Goal: Task Accomplishment & Management: Complete application form

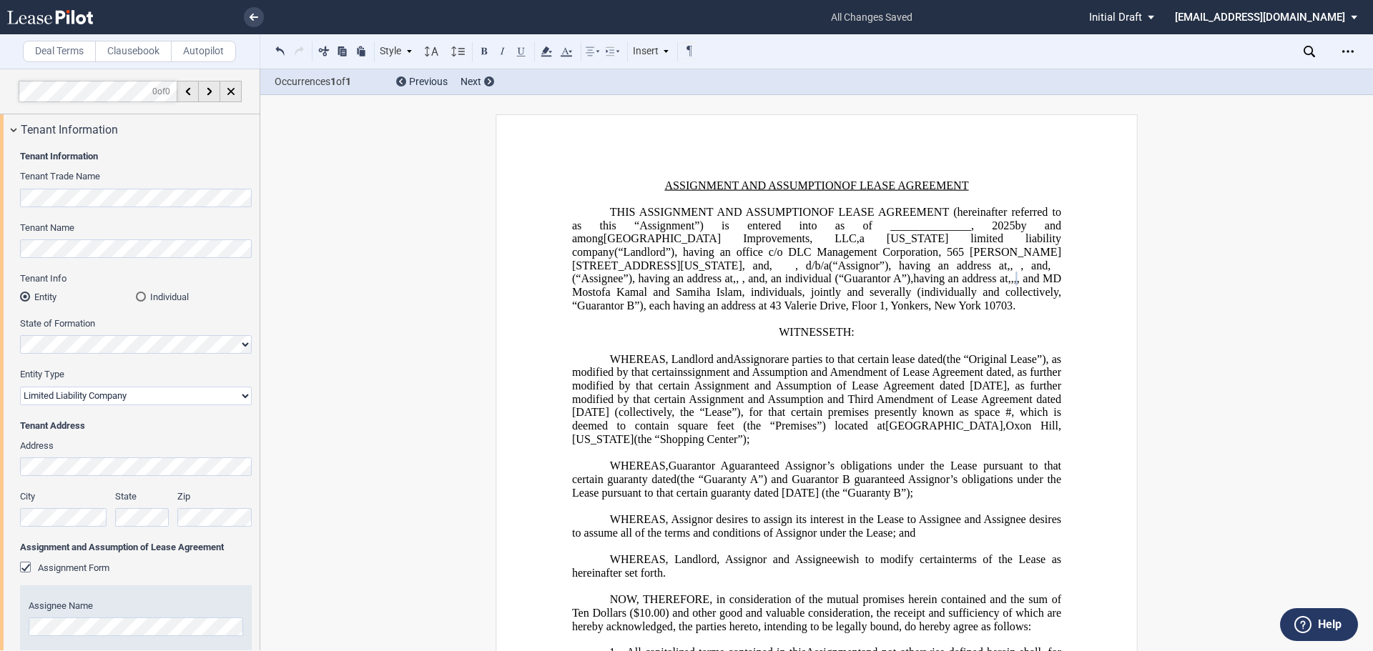
select select "limited liability company"
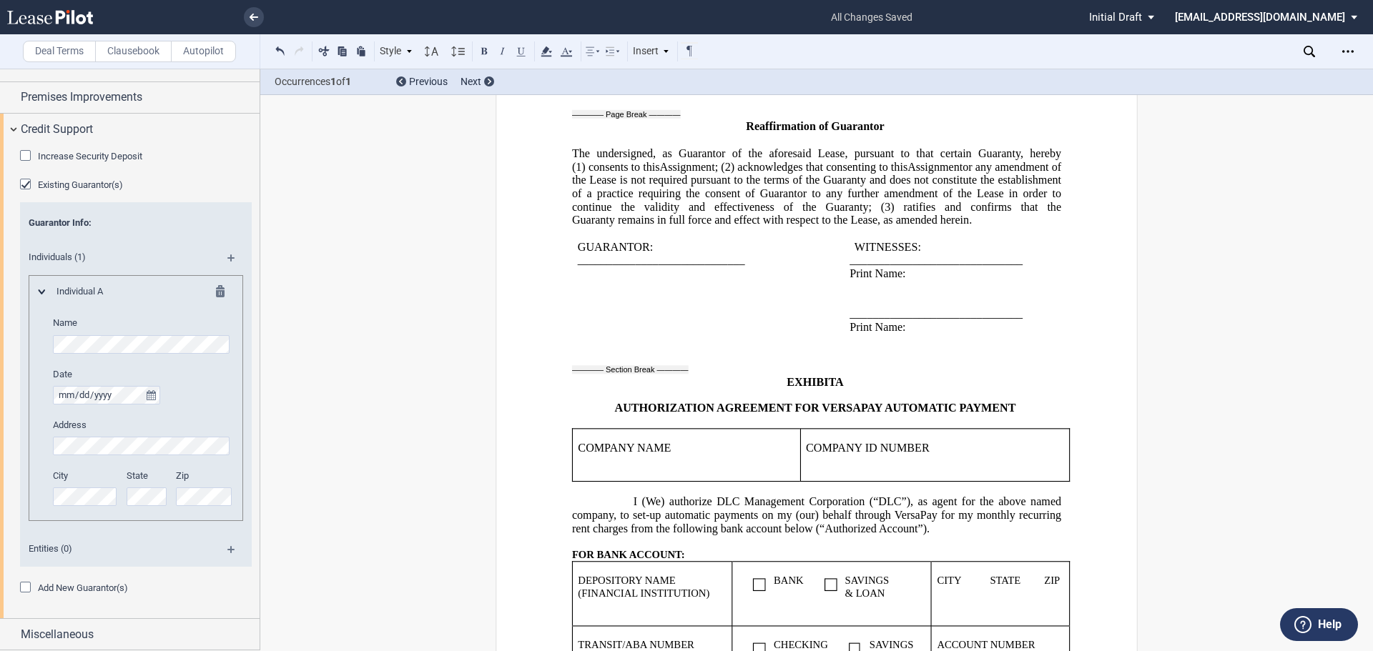
scroll to position [3365, 0]
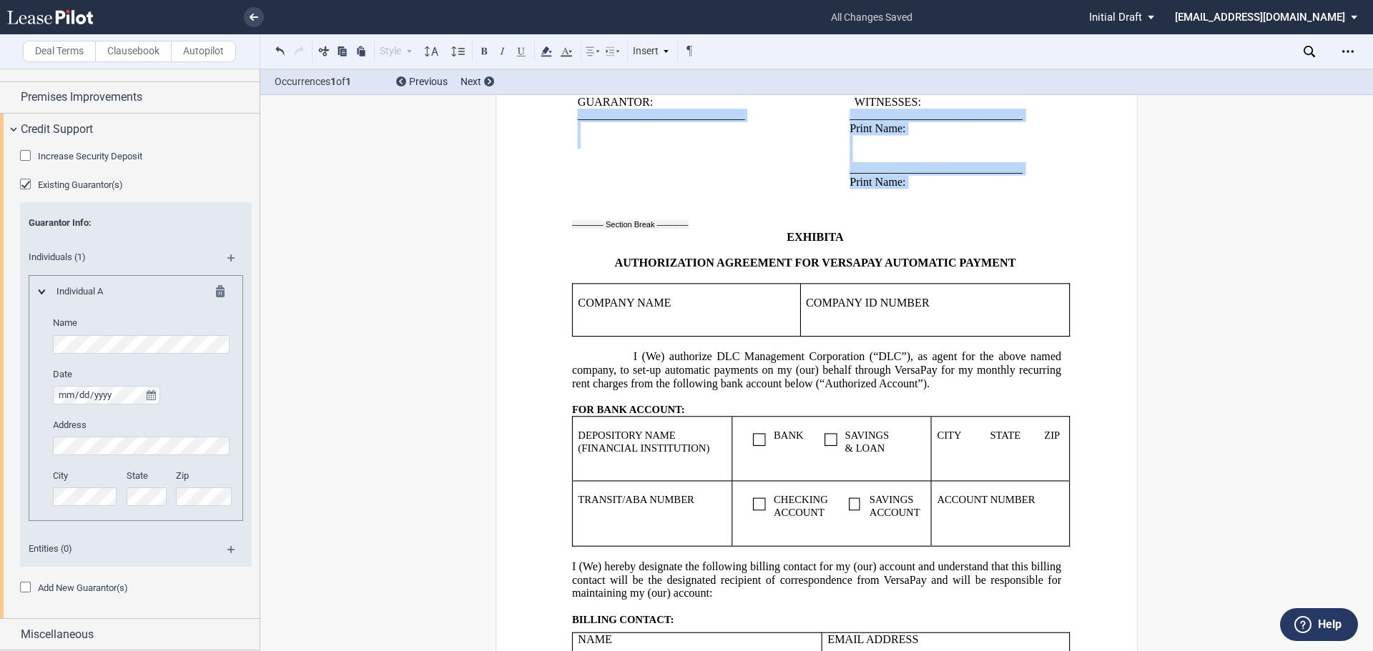
drag, startPoint x: 944, startPoint y: 268, endPoint x: 563, endPoint y: 184, distance: 390.2
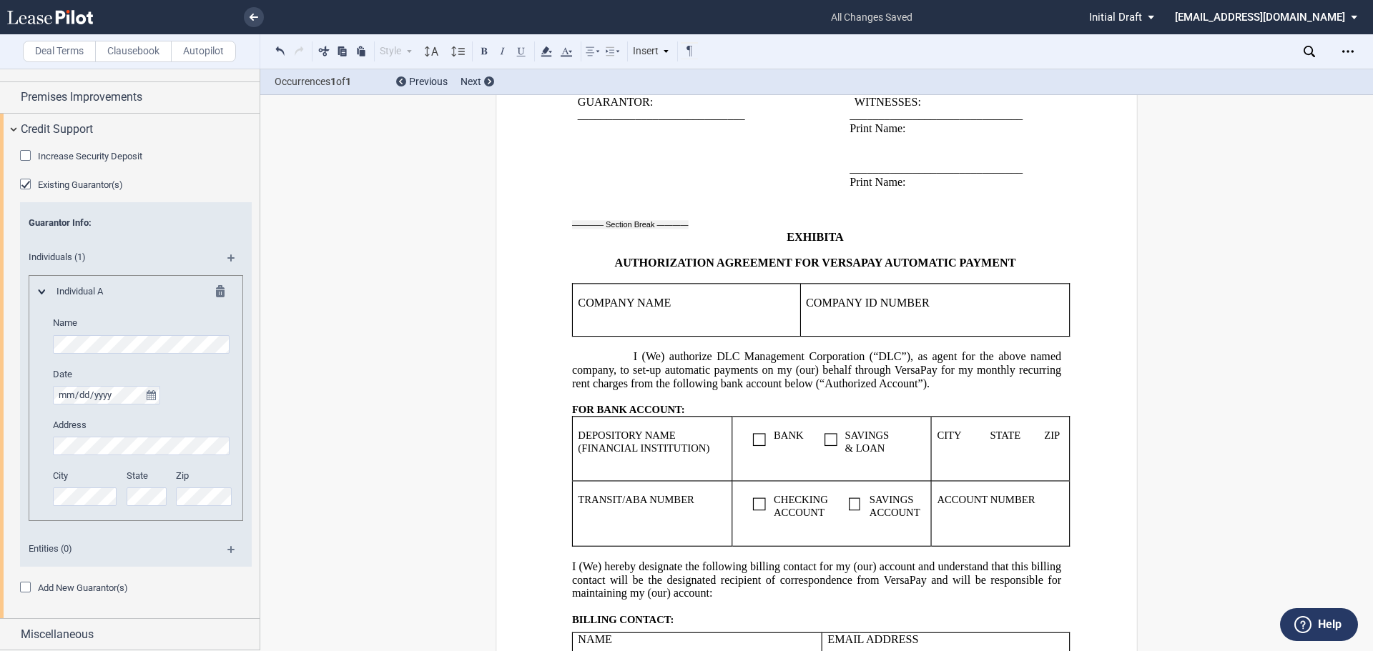
click at [850, 162] on p "﻿" at bounding box center [939, 156] width 179 height 14
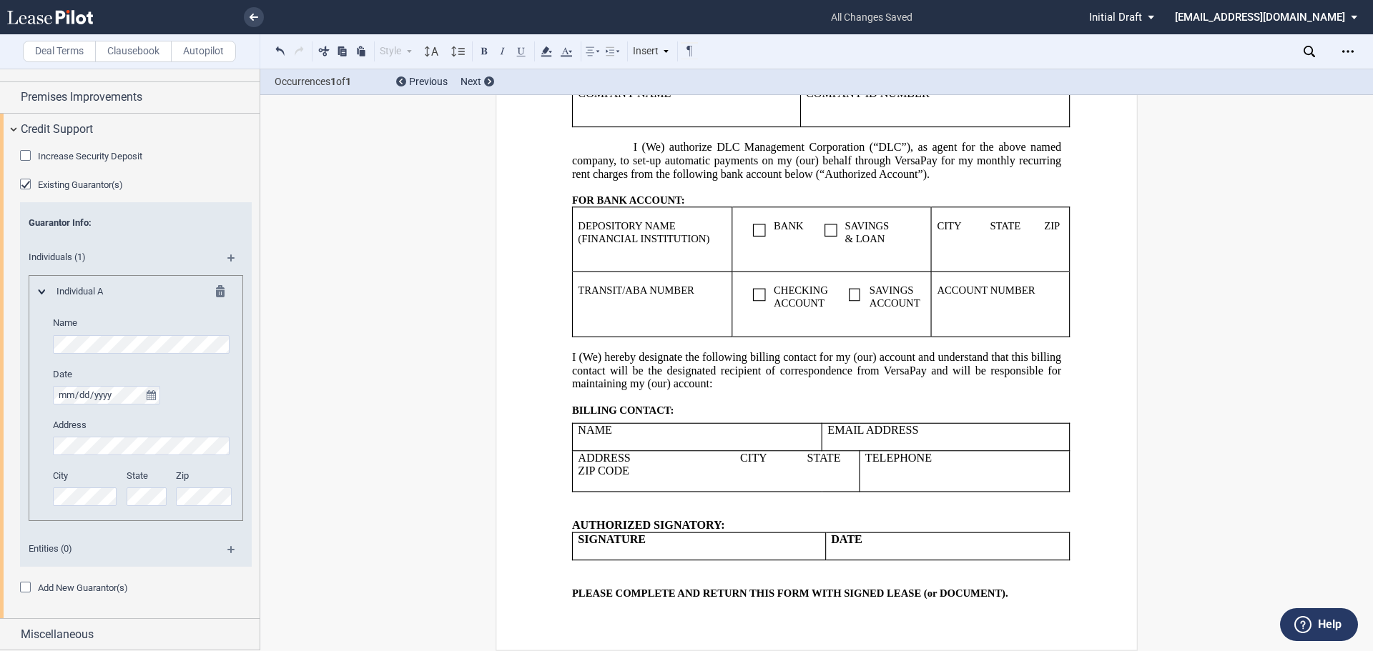
scroll to position [3641, 0]
click at [88, 584] on span "Add New Guarantor(s)" at bounding box center [83, 588] width 90 height 11
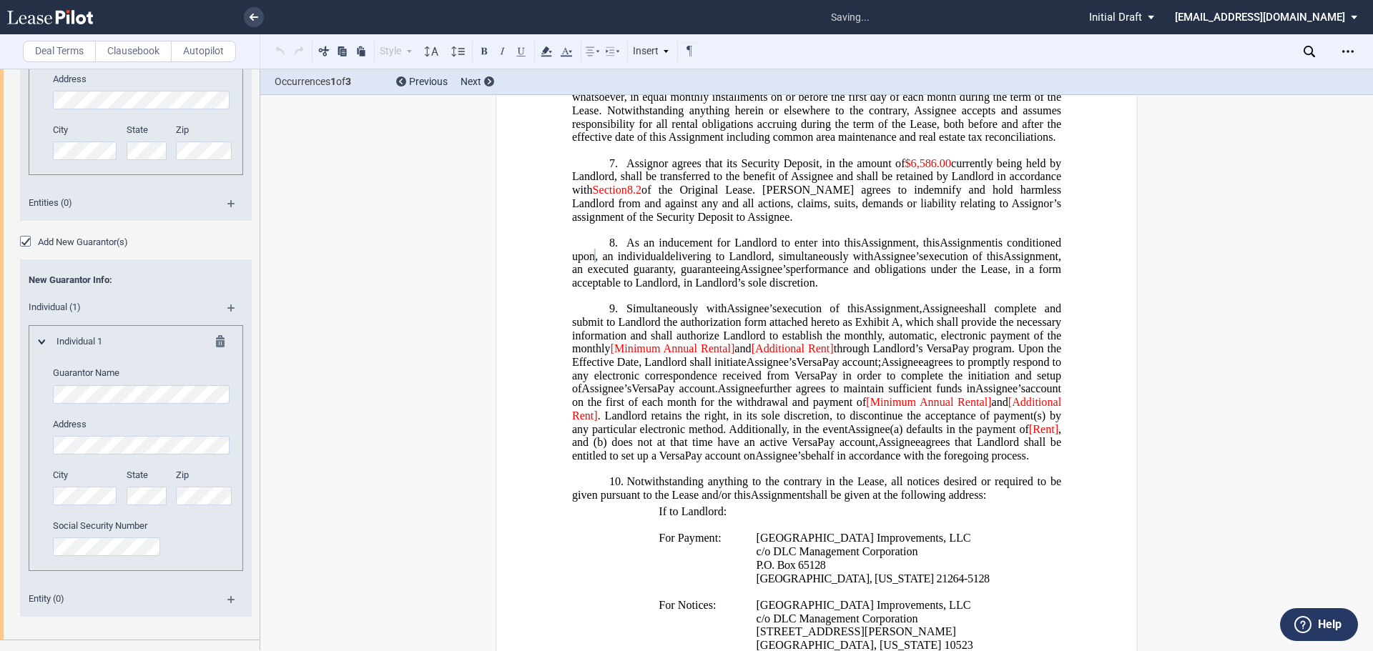
scroll to position [1839, 0]
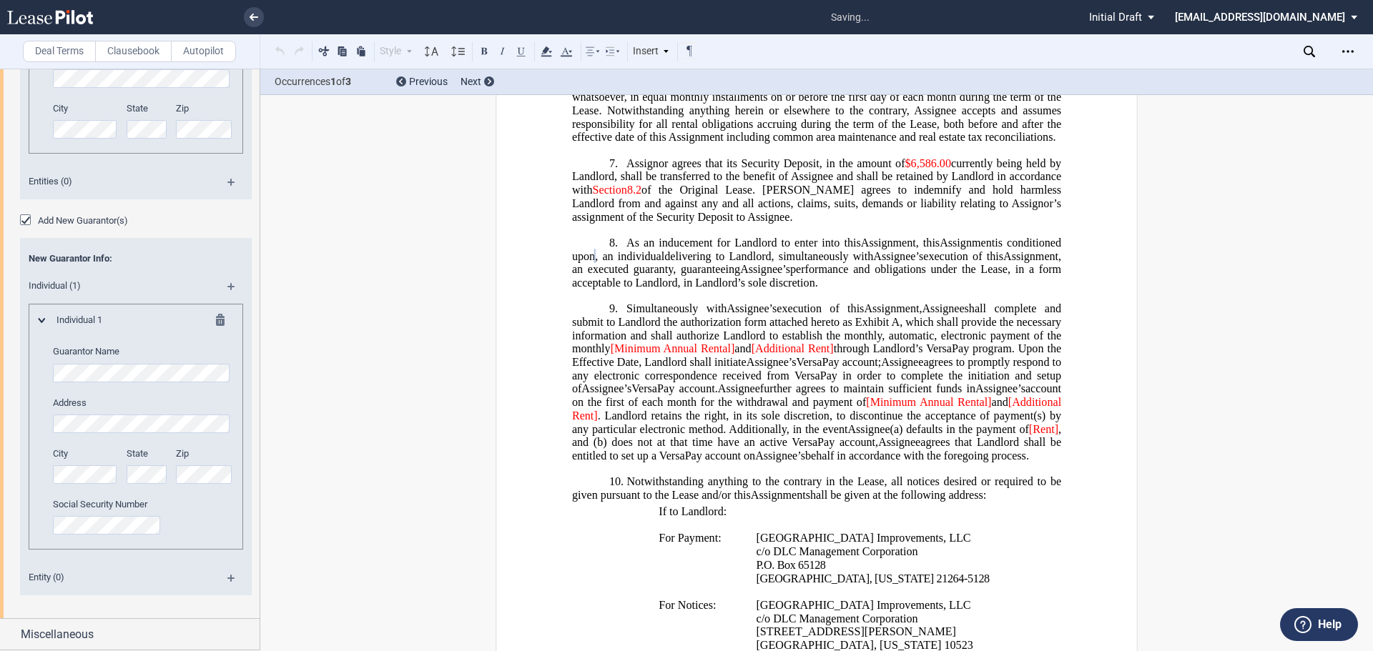
click at [157, 262] on span "New Guarantor Info:" at bounding box center [136, 258] width 215 height 13
click at [188, 265] on span "New Guarantor Info:" at bounding box center [136, 258] width 215 height 13
click at [93, 265] on span "New Guarantor Info:" at bounding box center [136, 258] width 215 height 13
click at [175, 271] on div "New Guarantor Info: Individual (1) Individual 1 Guarantor Name Address City Sta…" at bounding box center [136, 417] width 232 height 358
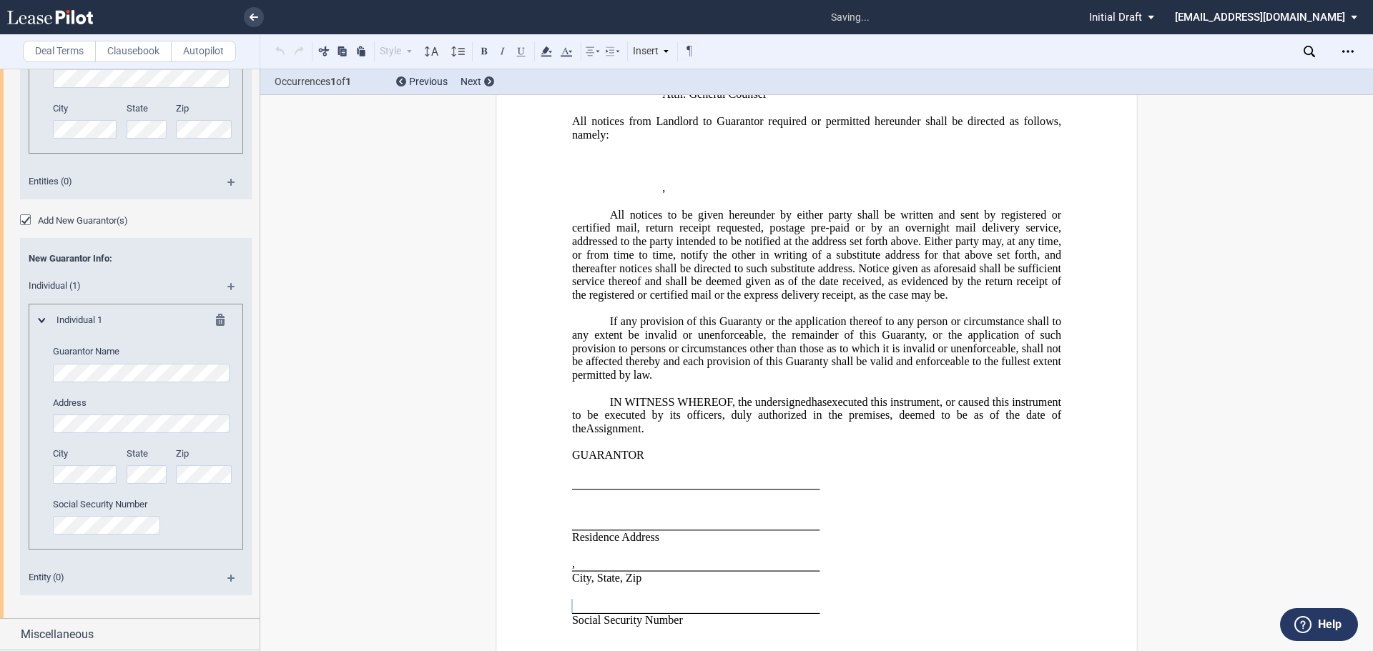
scroll to position [5573, 0]
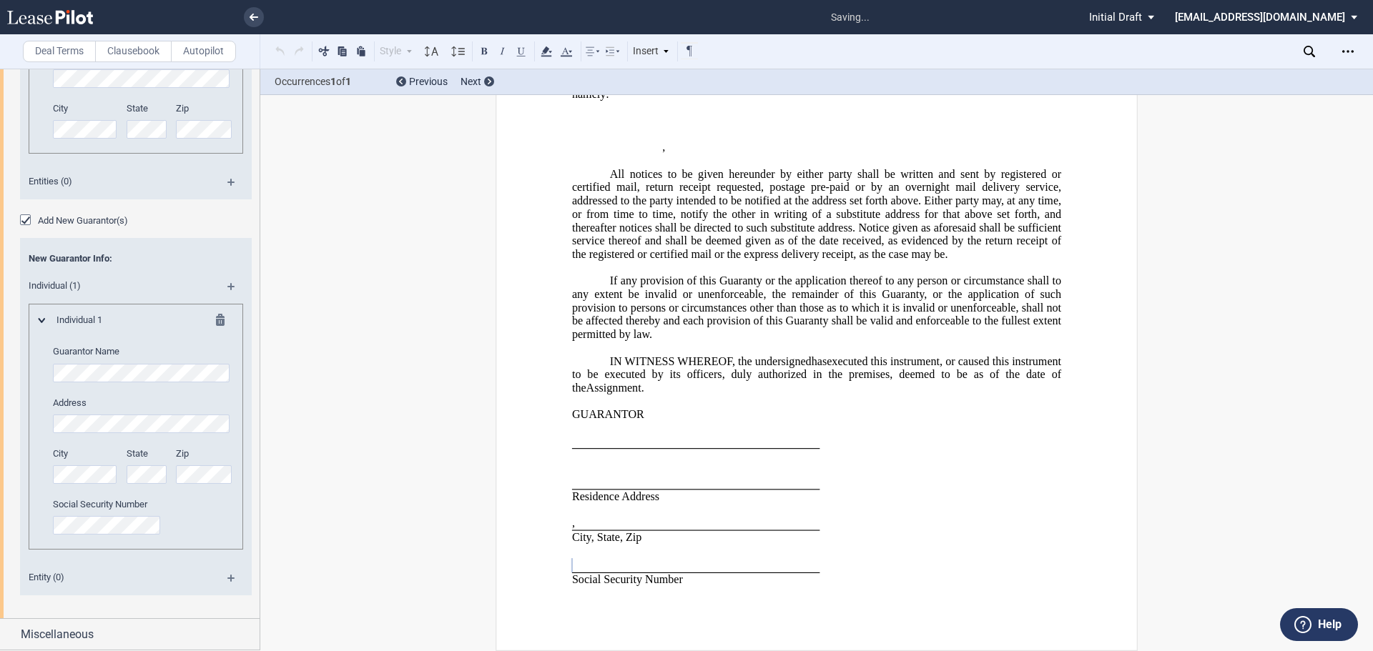
click at [228, 290] on md-icon at bounding box center [236, 291] width 19 height 17
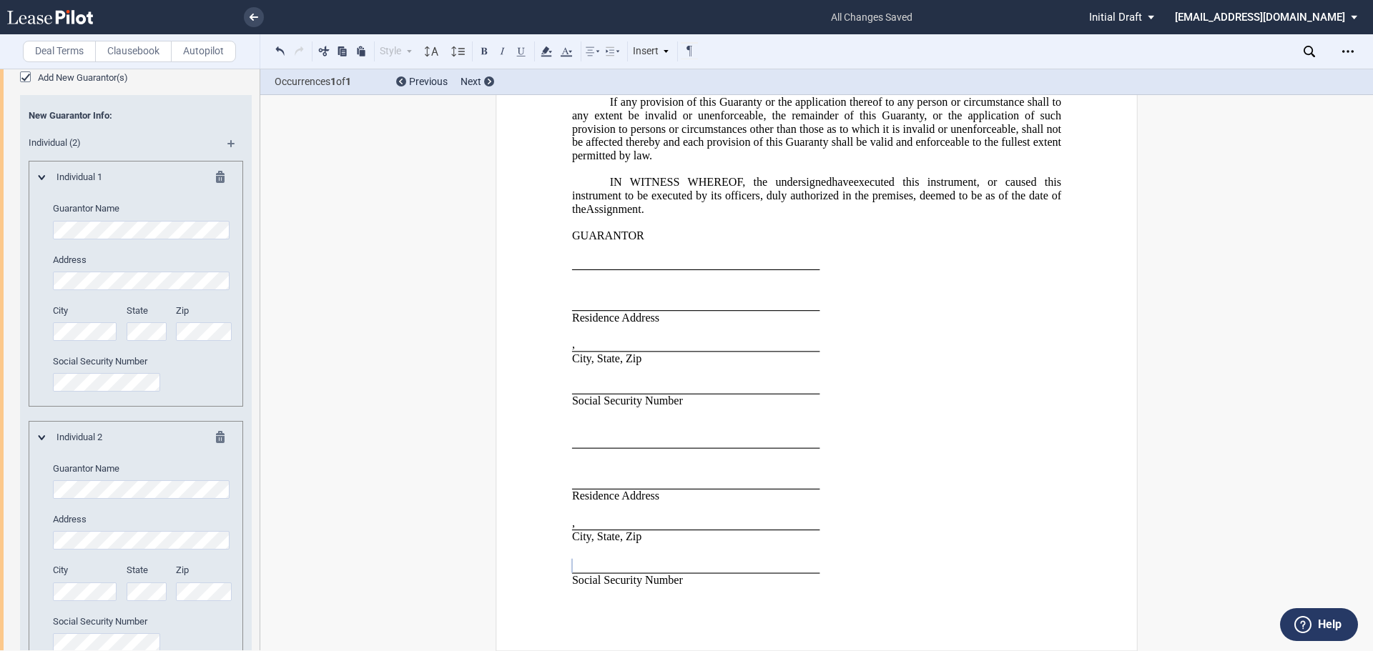
scroll to position [1957, 0]
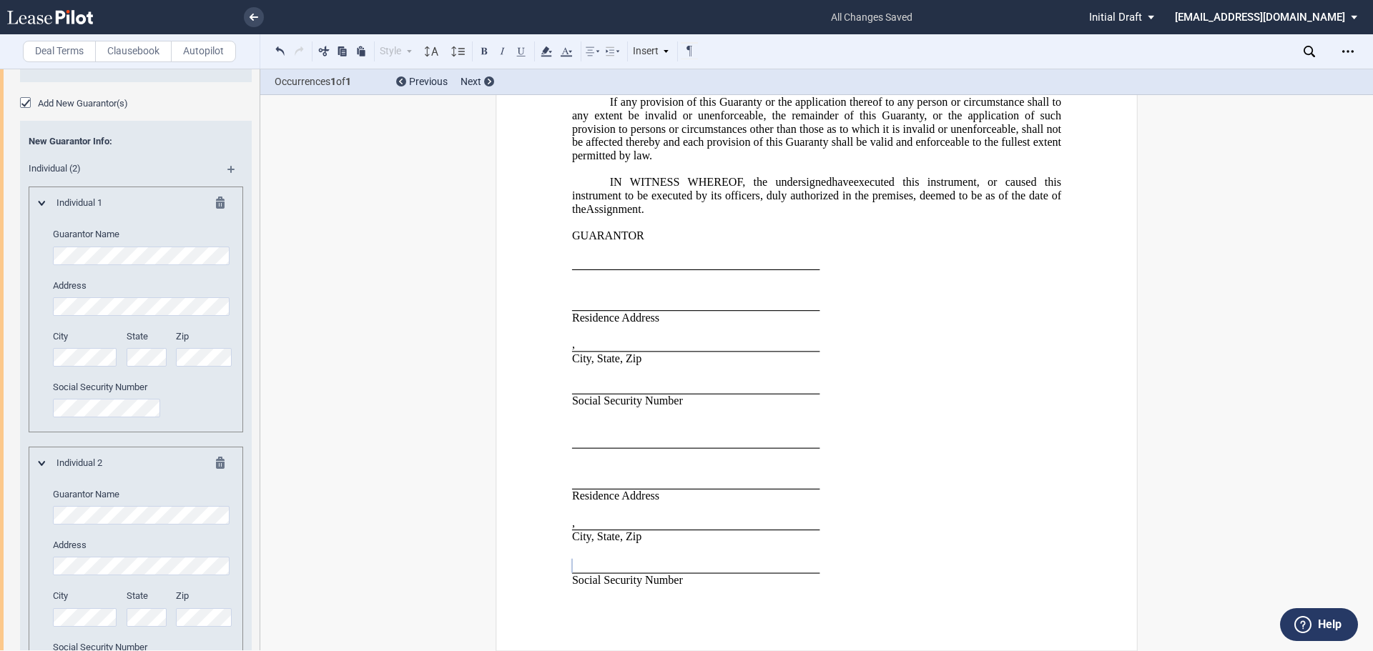
click at [227, 172] on md-icon at bounding box center [236, 174] width 19 height 17
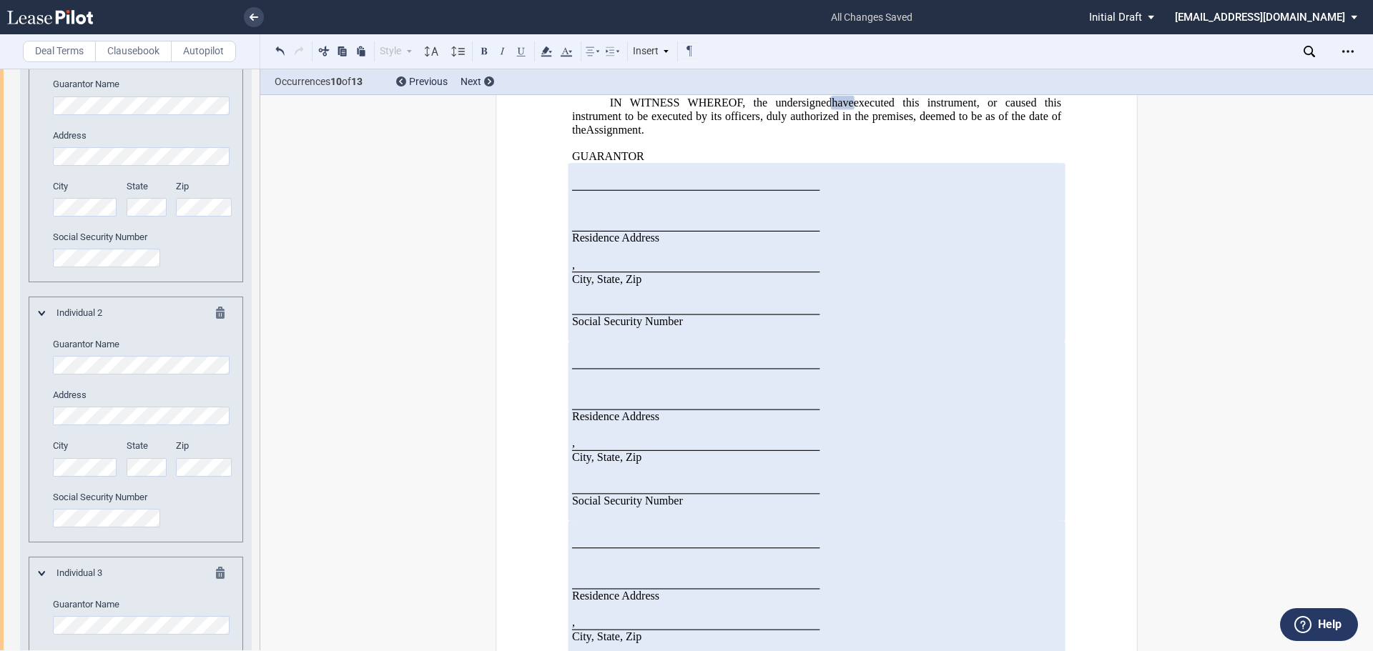
scroll to position [2100, 0]
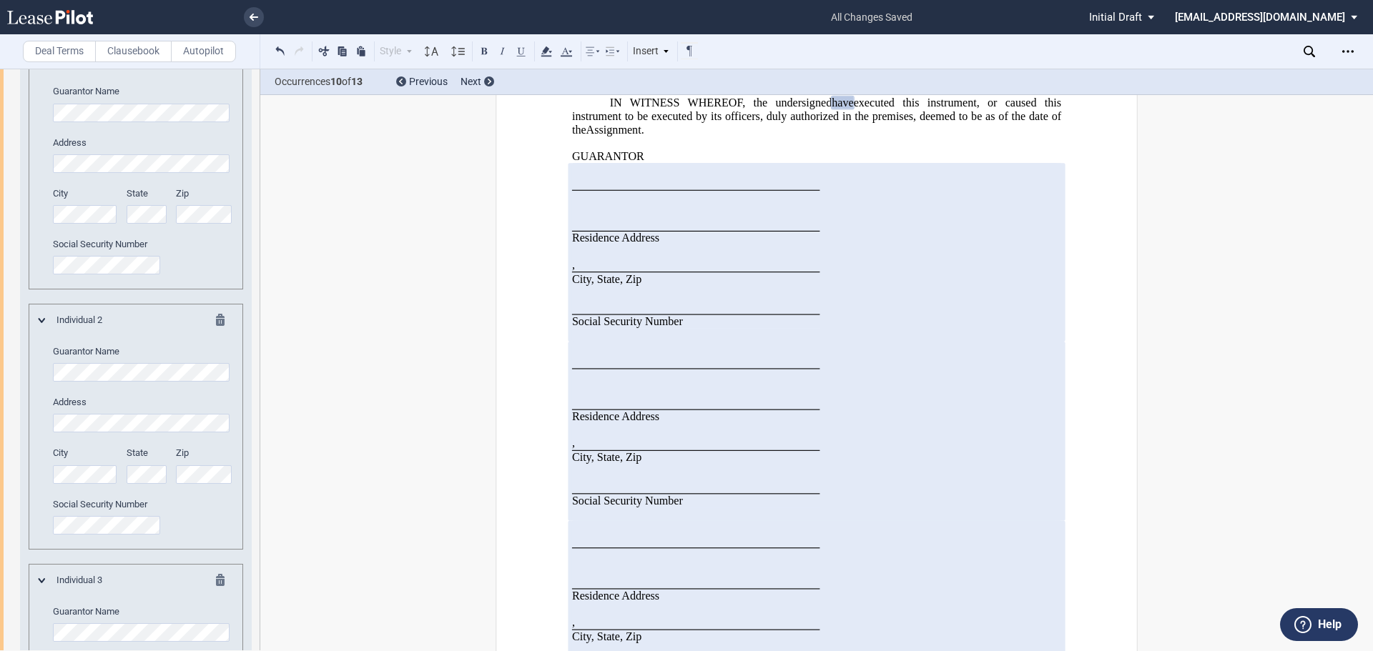
click at [48, 378] on div "Individual 2 Guarantor Name Address City State Zip" at bounding box center [136, 424] width 195 height 221
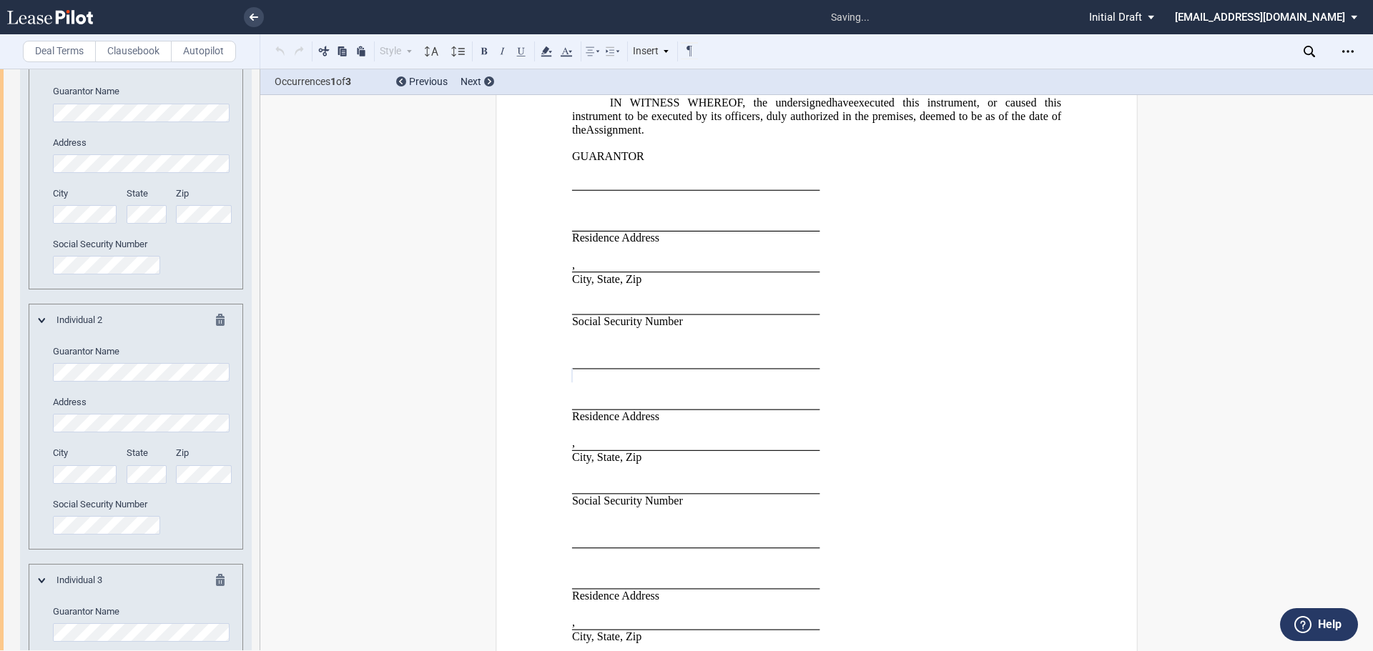
click at [218, 583] on md-icon at bounding box center [224, 582] width 17 height 17
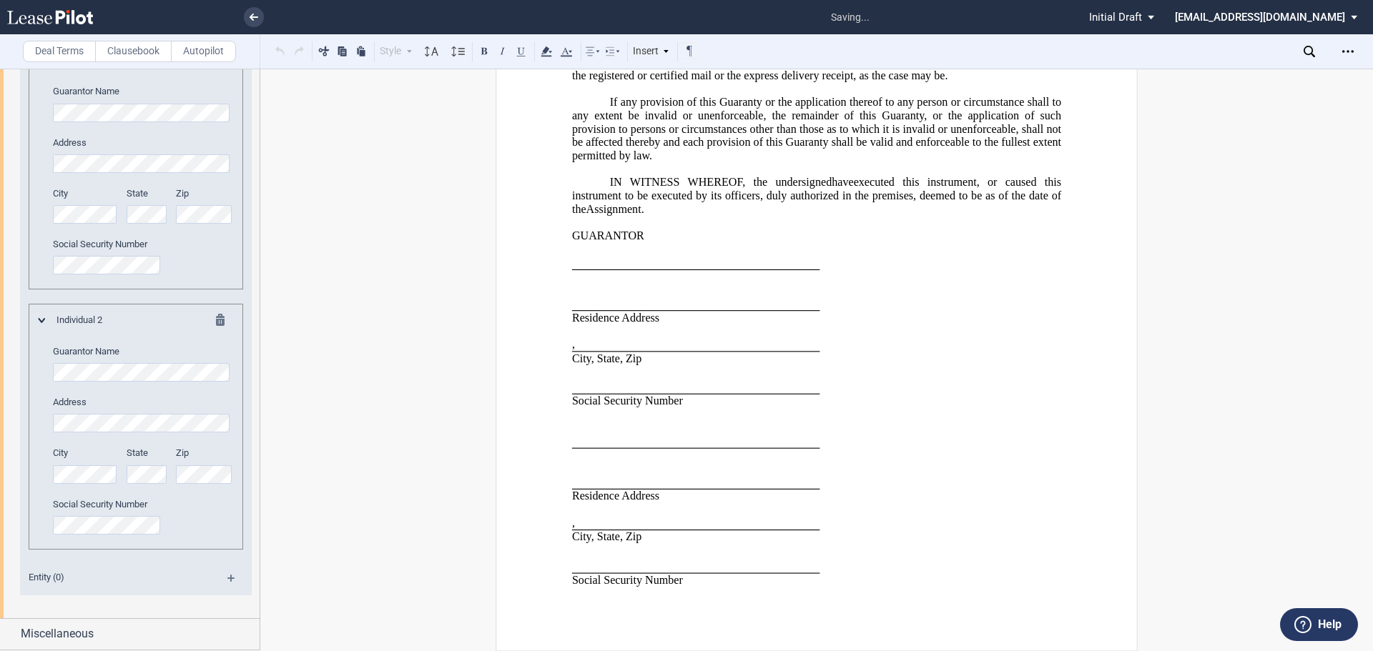
scroll to position [5832, 0]
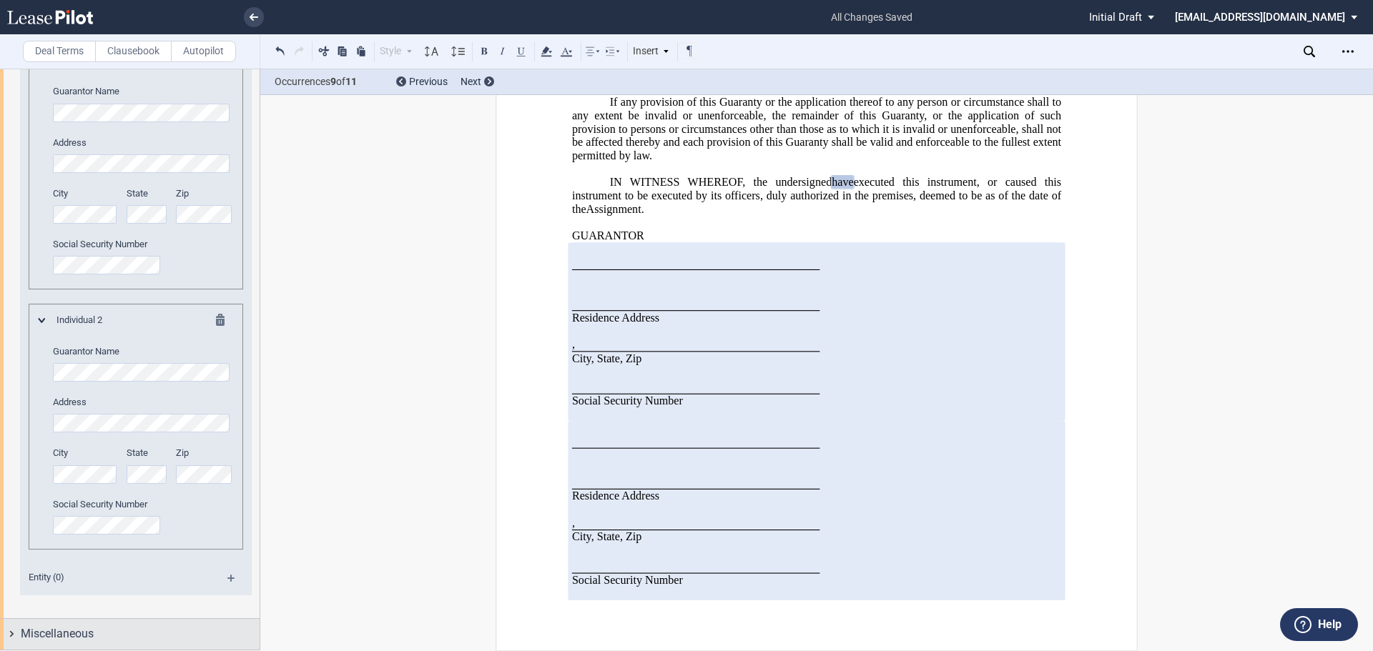
click at [142, 624] on div "Miscellaneous" at bounding box center [130, 634] width 260 height 31
